Goal: Entertainment & Leisure: Consume media (video, audio)

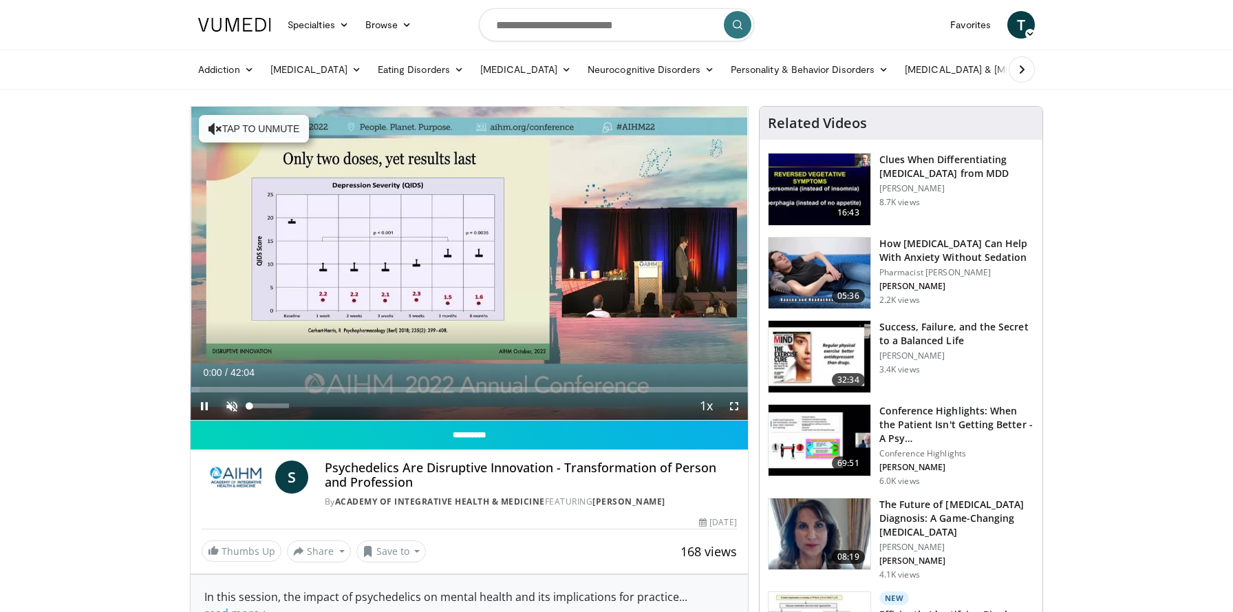
click at [233, 401] on span "Video Player" at bounding box center [232, 406] width 28 height 28
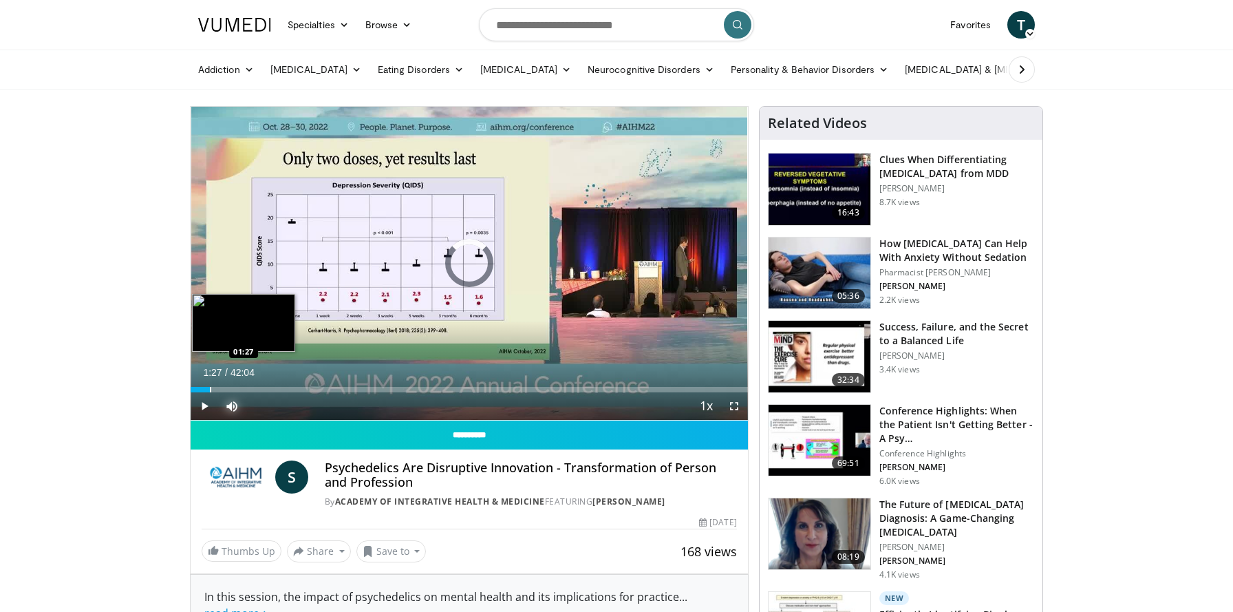
click at [210, 388] on div "Progress Bar" at bounding box center [210, 390] width 1 height 6
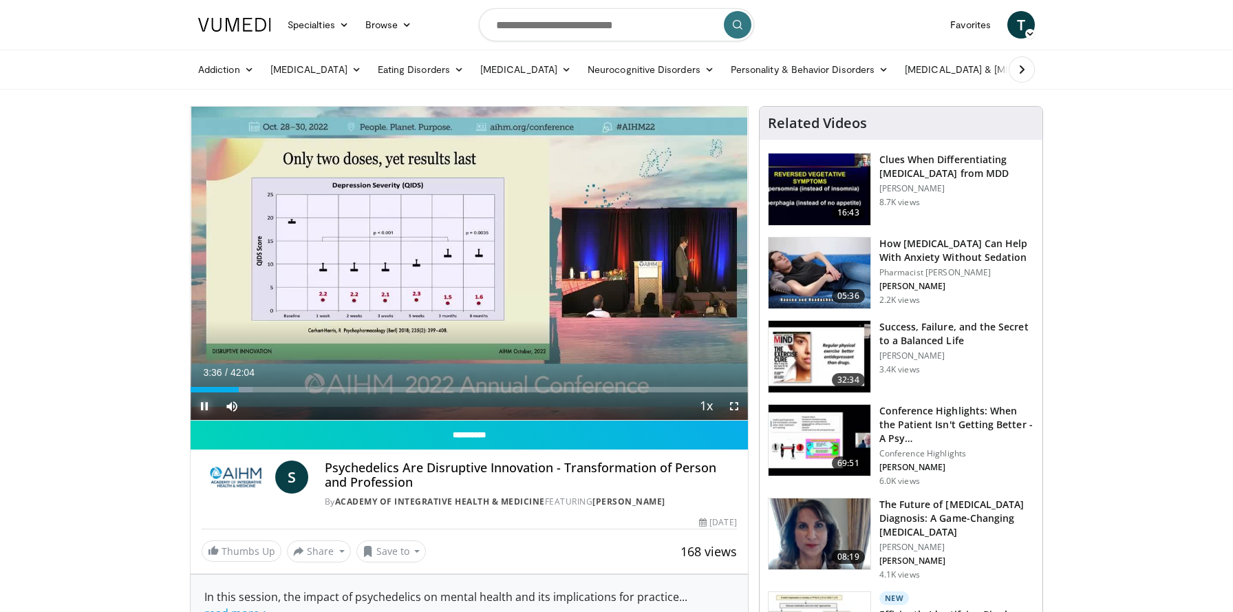
click at [203, 400] on video-js "**********" at bounding box center [469, 264] width 557 height 314
click at [203, 400] on span "Video Player" at bounding box center [205, 406] width 28 height 28
